Goal: Find specific page/section

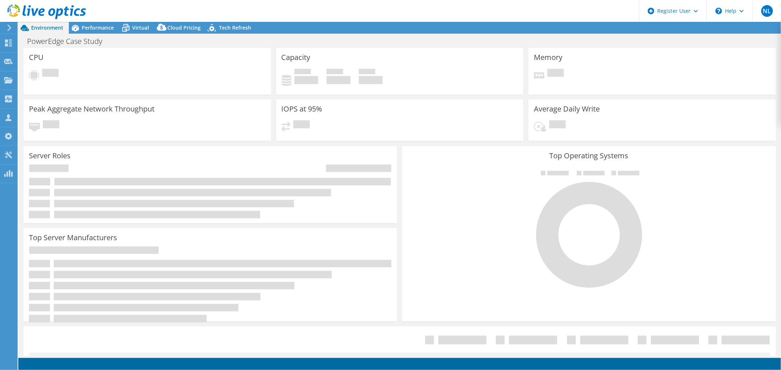
select select "USD"
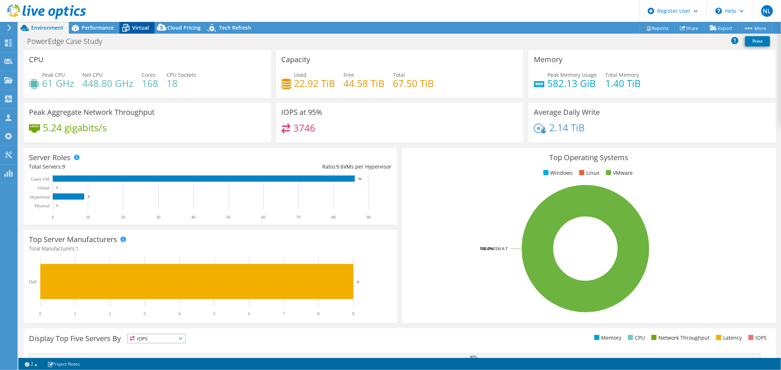
click at [133, 30] on span "Virtual" at bounding box center [140, 27] width 17 height 7
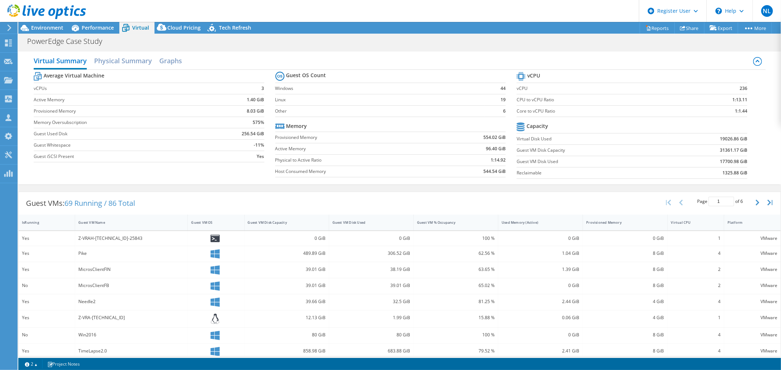
click at [43, 23] on div at bounding box center [43, 12] width 86 height 25
click at [44, 25] on span "Environment" at bounding box center [47, 27] width 32 height 7
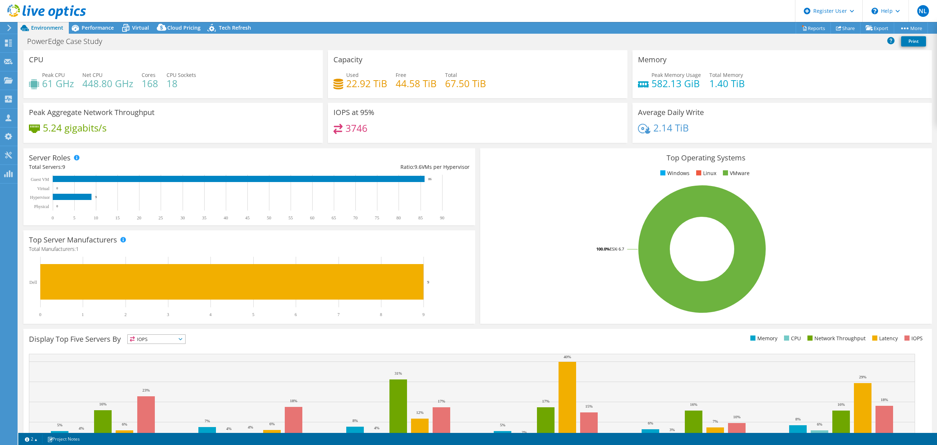
select select "USD"
